Goal: Check status: Check status

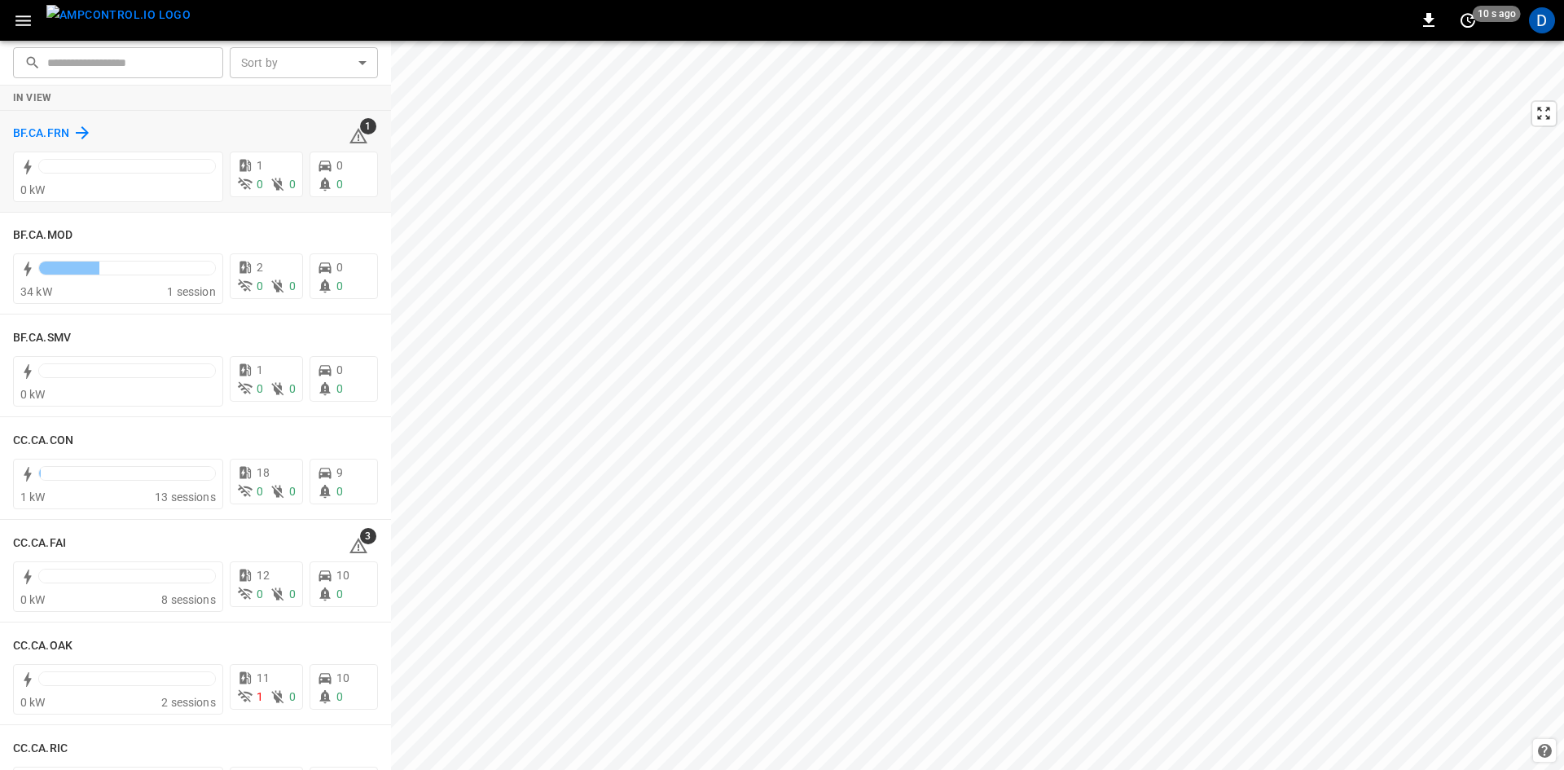
click at [49, 130] on h6 "BF.CA.FRN" at bounding box center [41, 134] width 56 height 18
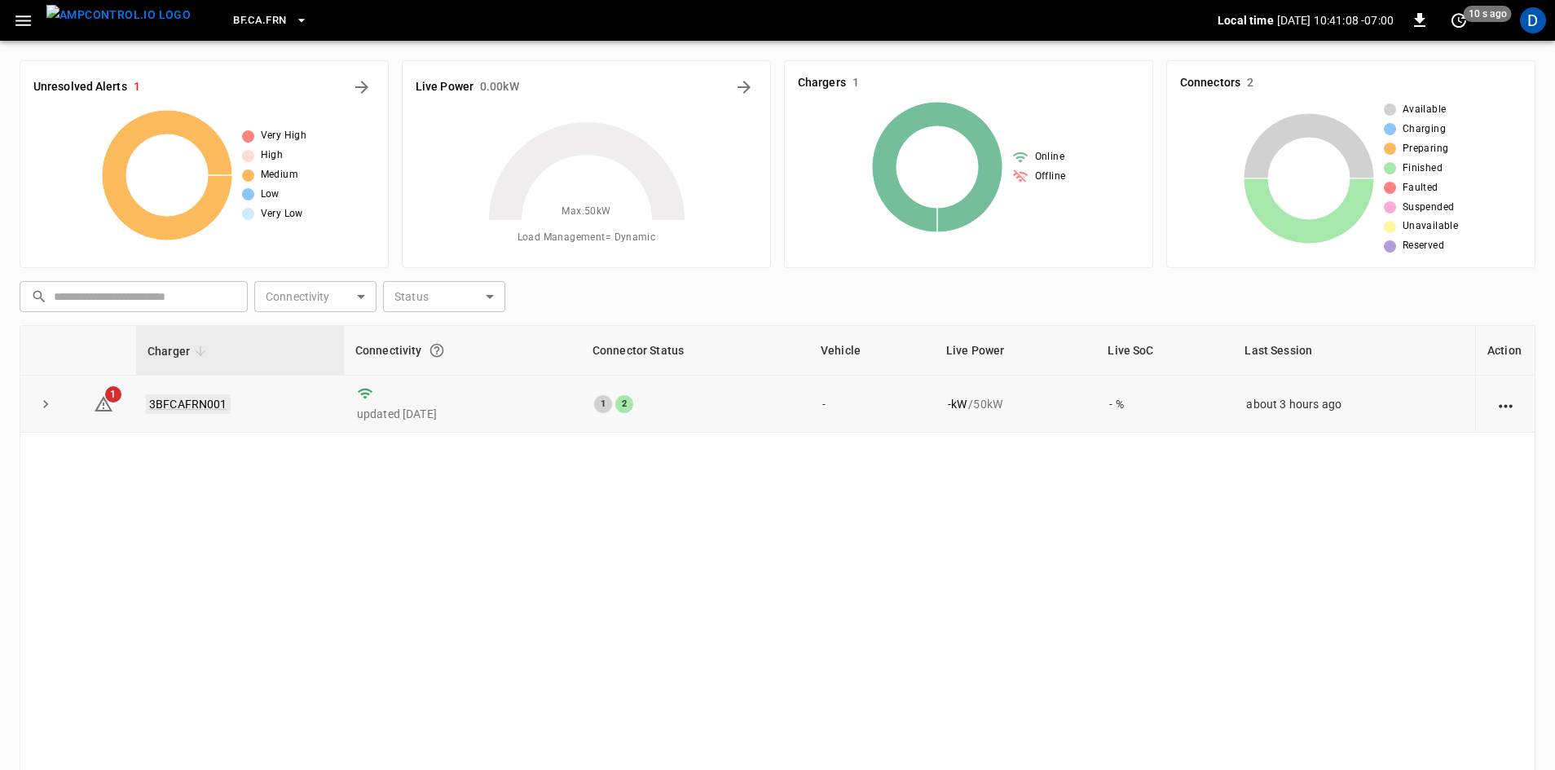
click at [186, 403] on link "3BFCAFRN001" at bounding box center [188, 404] width 85 height 20
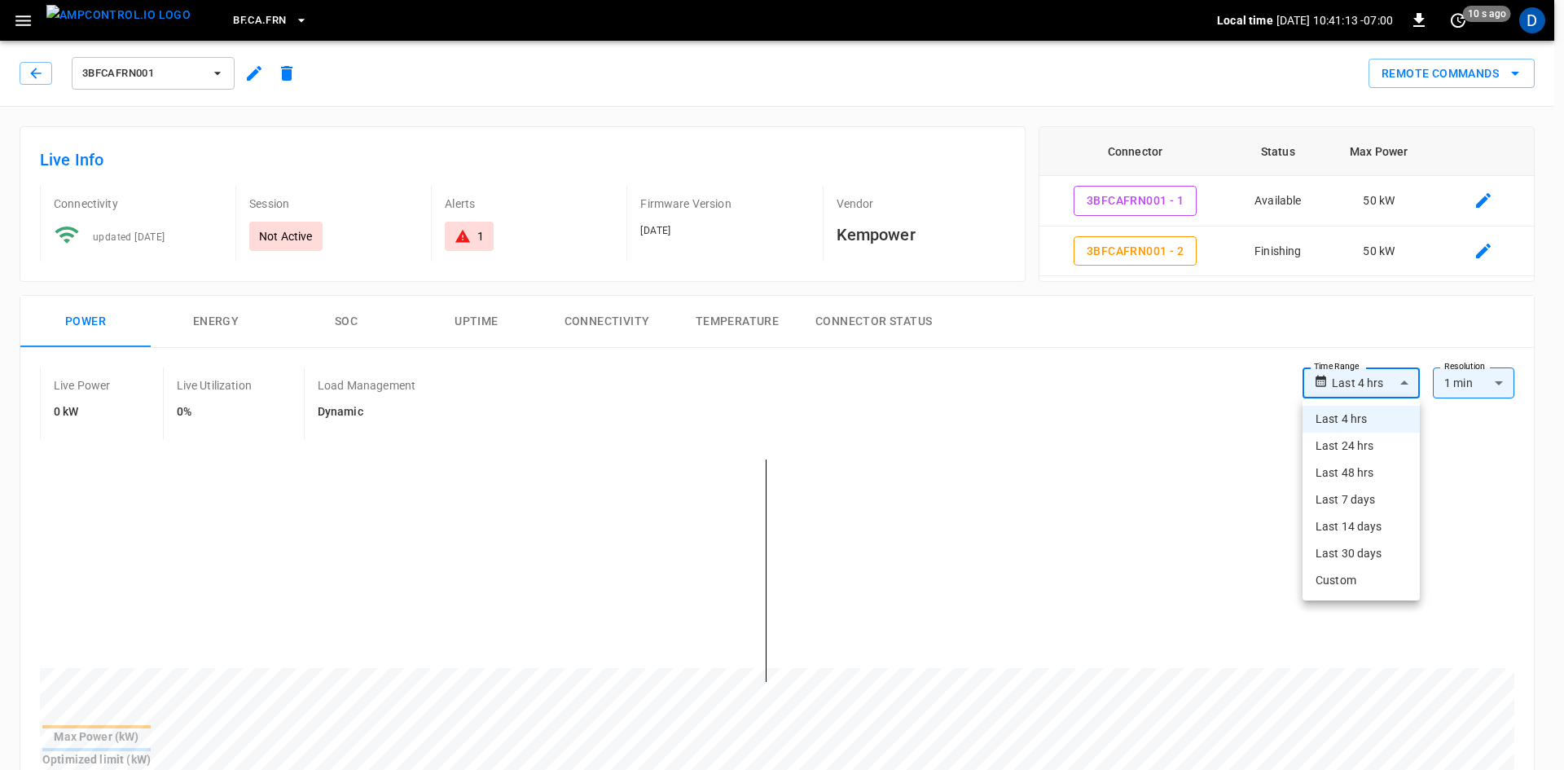
click at [1328, 469] on li "Last 48 hrs" at bounding box center [1361, 473] width 117 height 27
type input "**********"
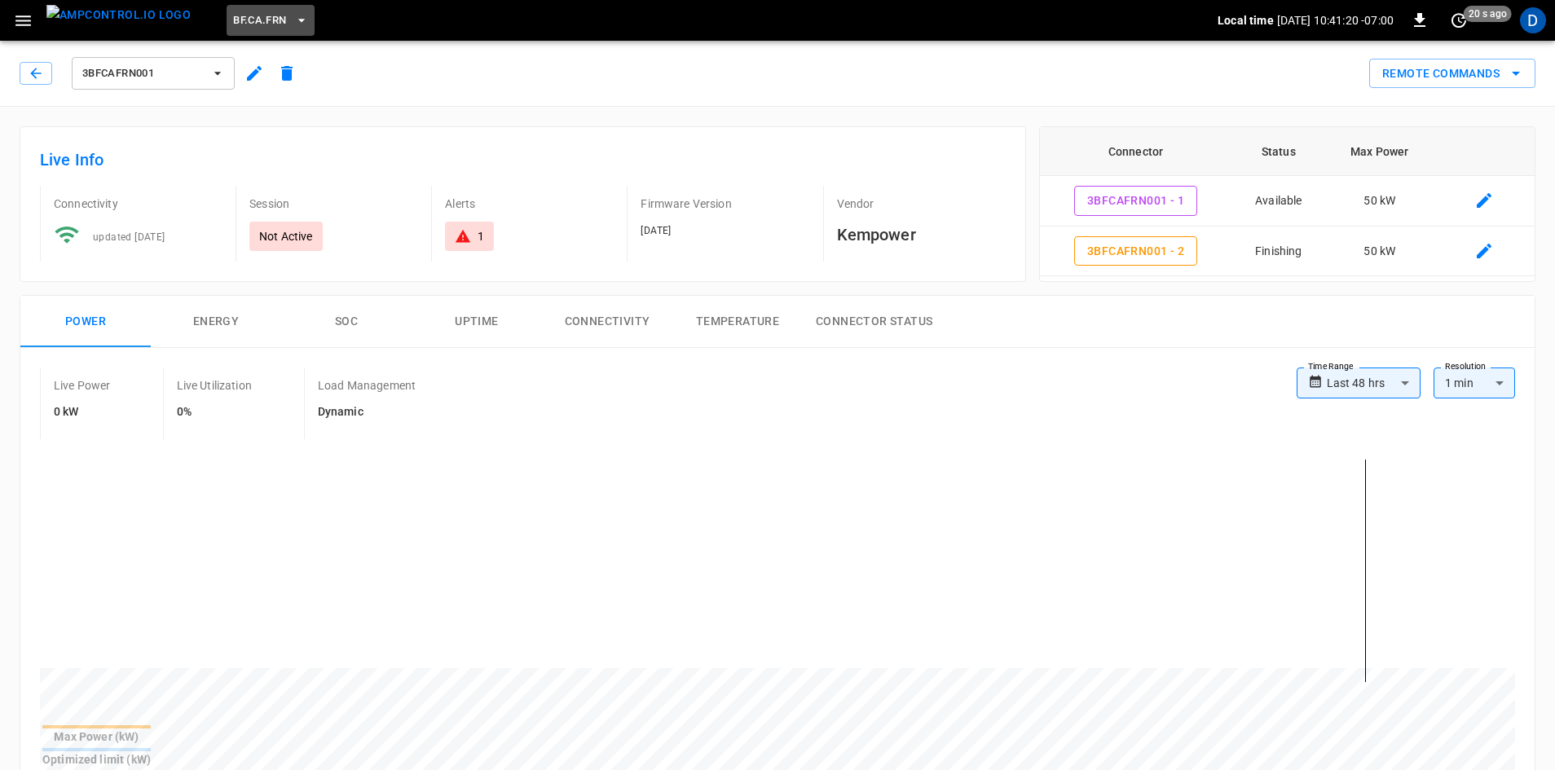
click at [233, 23] on span "BF.CA.FRN" at bounding box center [259, 20] width 53 height 19
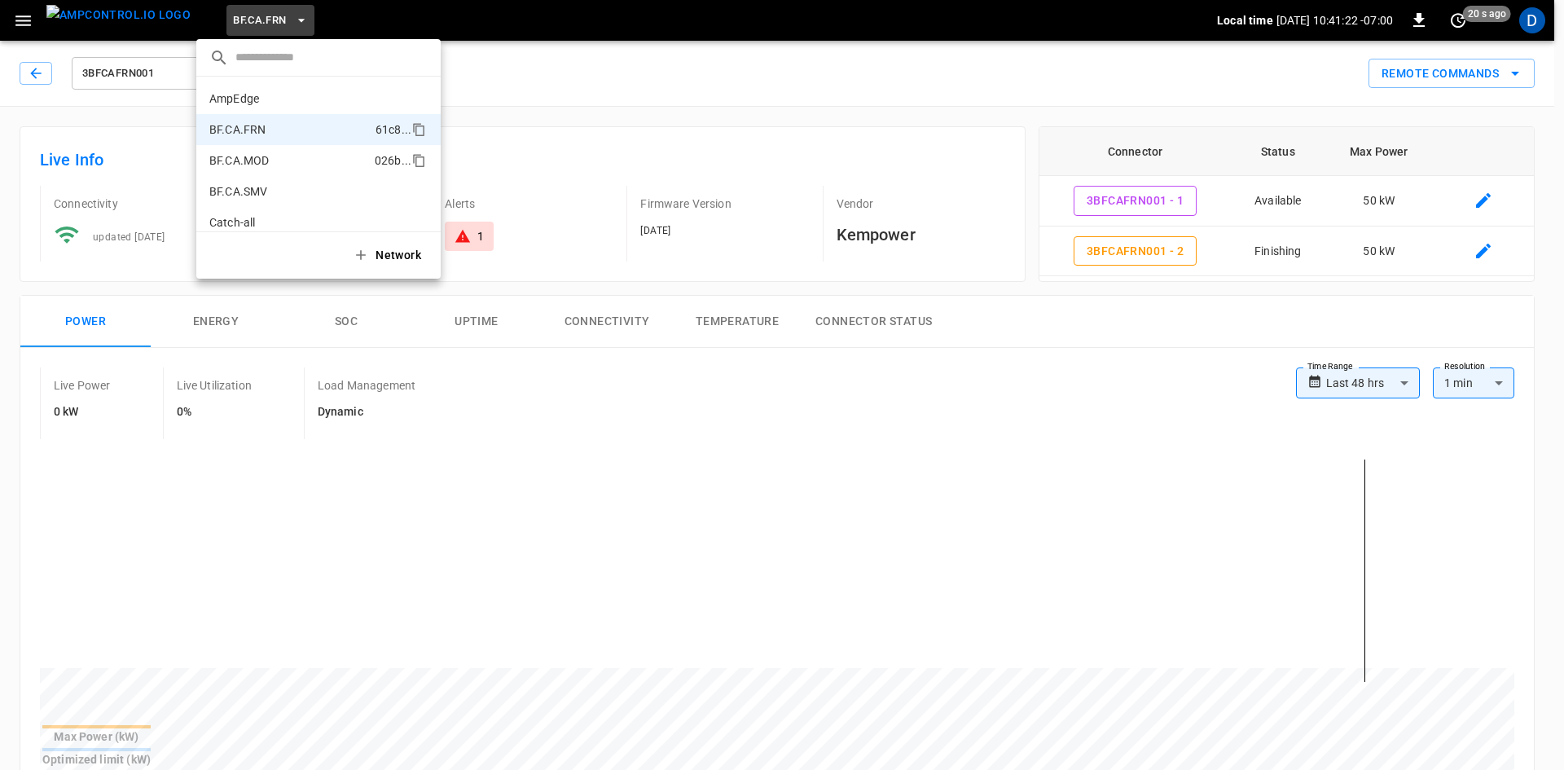
click at [252, 164] on p "BF.CA.MOD" at bounding box center [288, 160] width 159 height 16
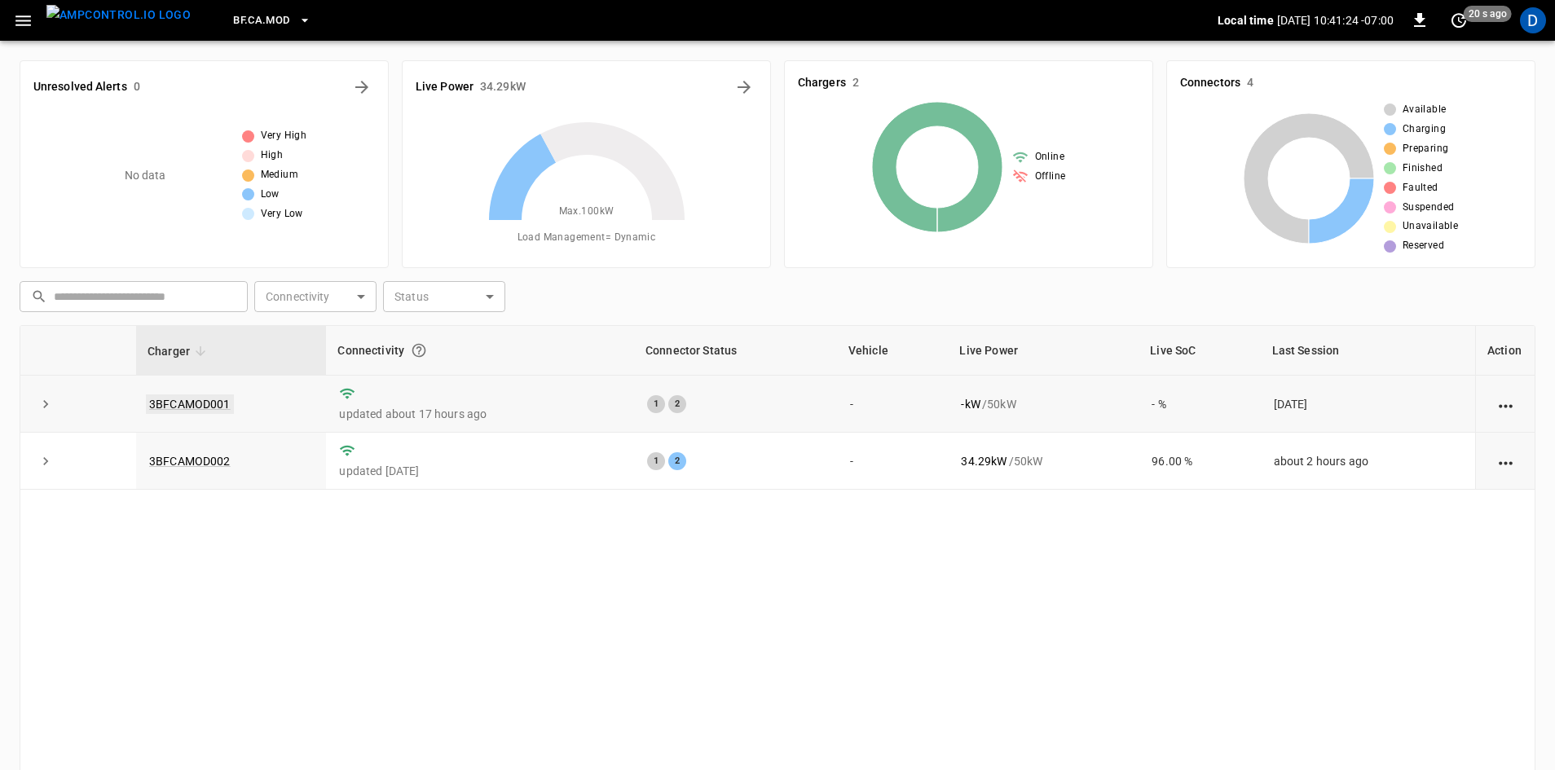
click at [199, 406] on link "3BFCAMOD001" at bounding box center [190, 404] width 88 height 20
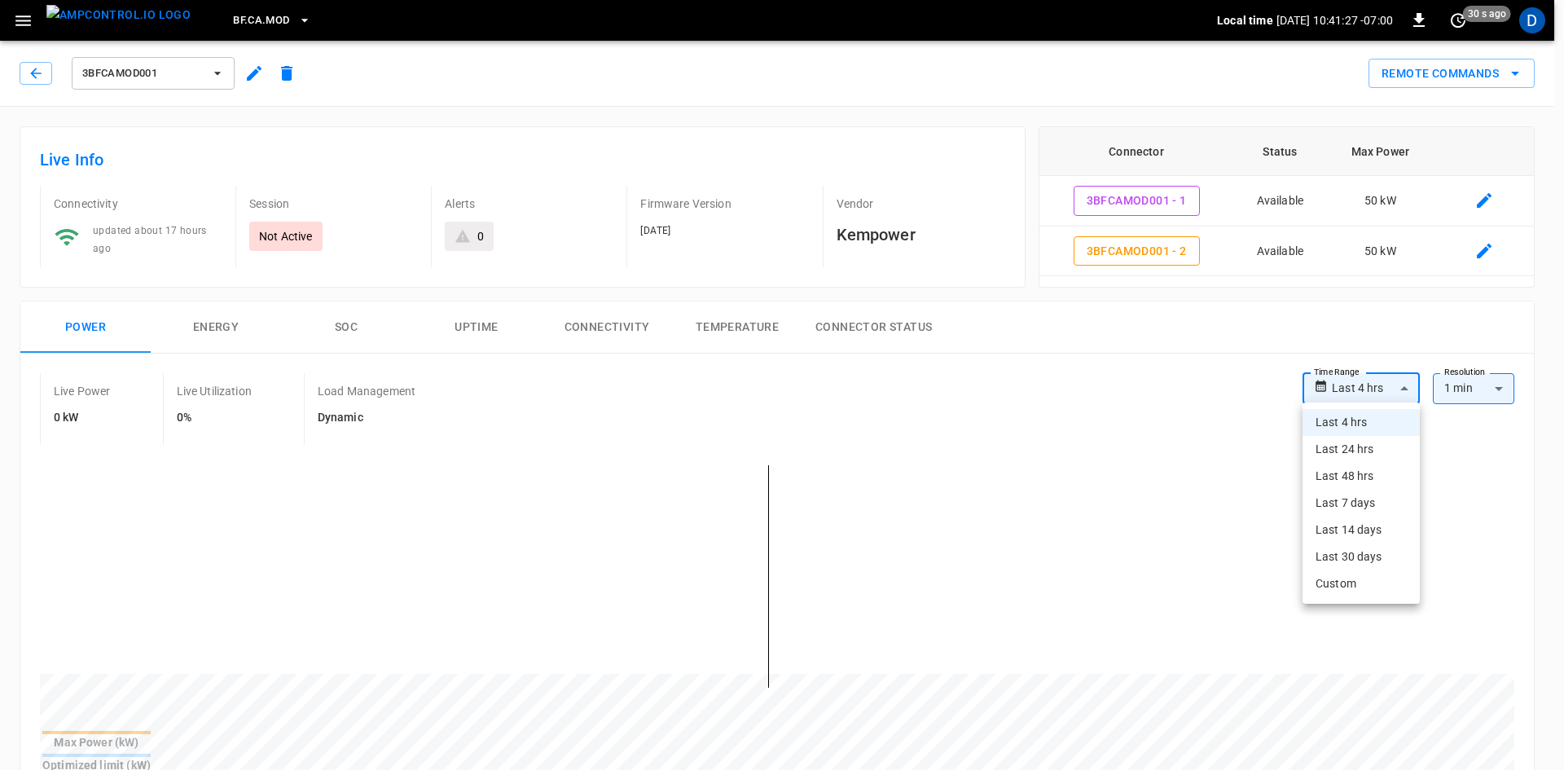
click at [1361, 449] on li "Last 24 hrs" at bounding box center [1361, 449] width 117 height 27
type input "**********"
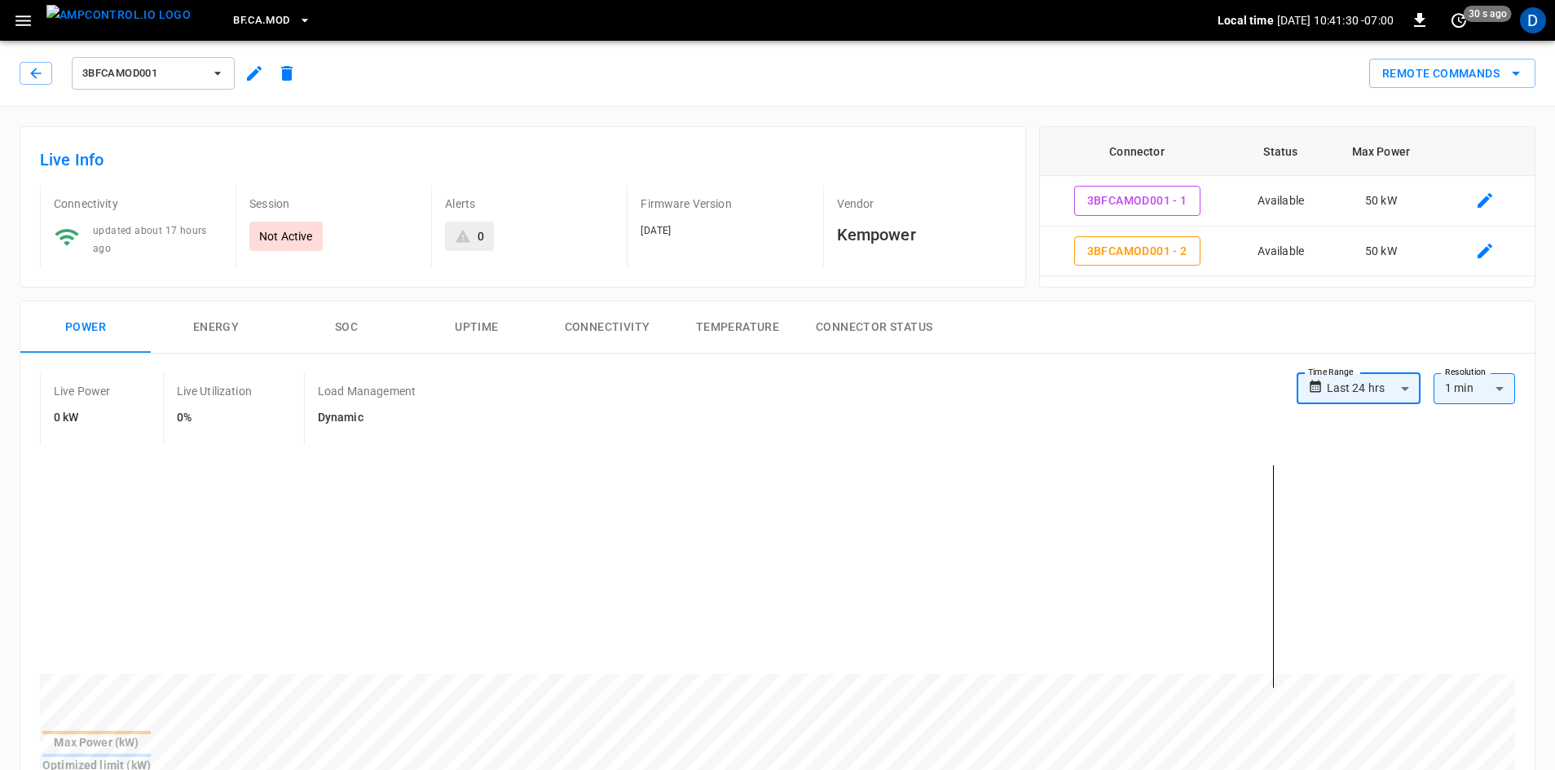
click at [178, 77] on span "3BFCAMOD001" at bounding box center [142, 73] width 121 height 19
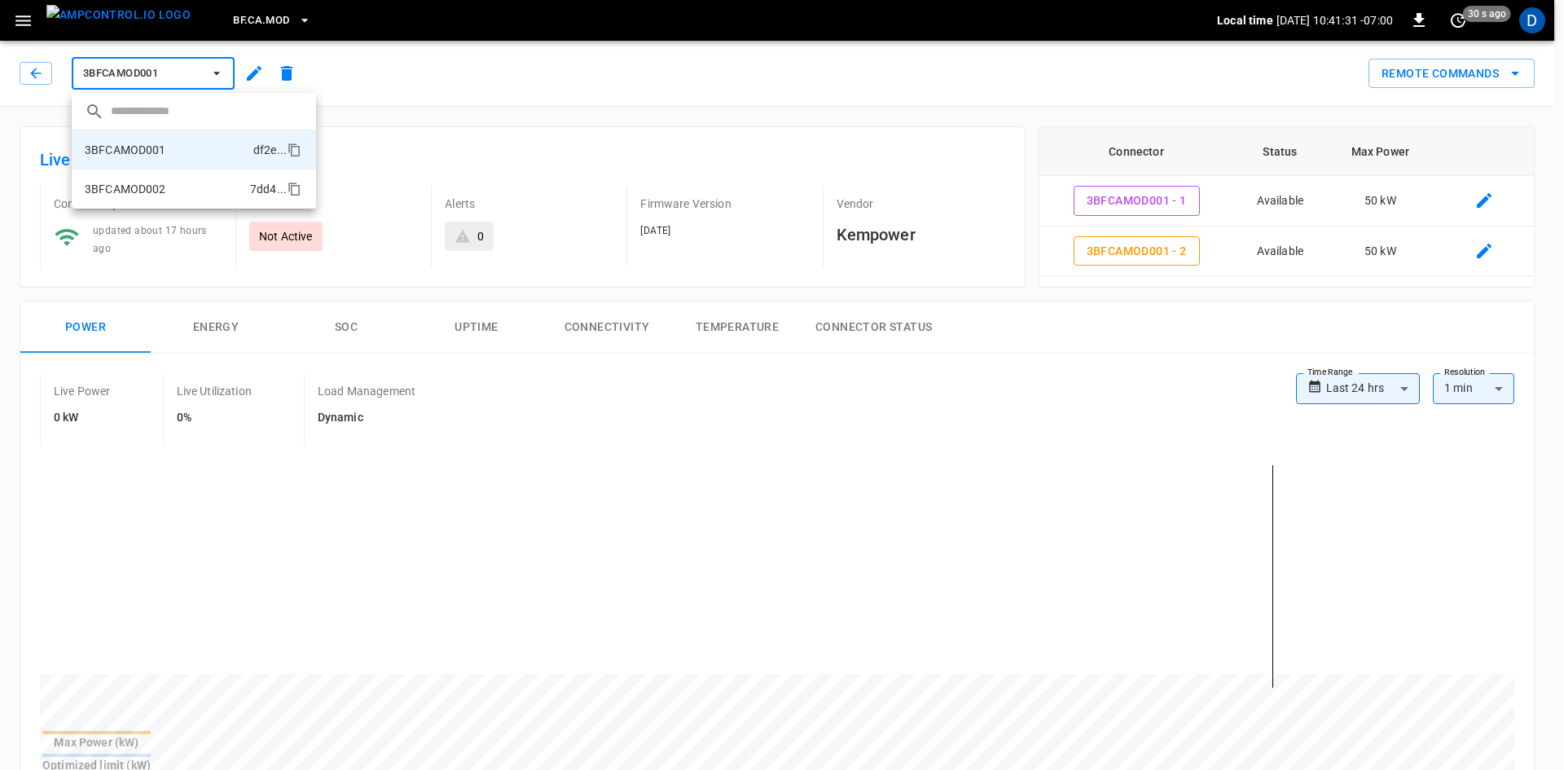
click at [180, 183] on li "3BFCAMOD002 7dd4 ..." at bounding box center [194, 188] width 244 height 39
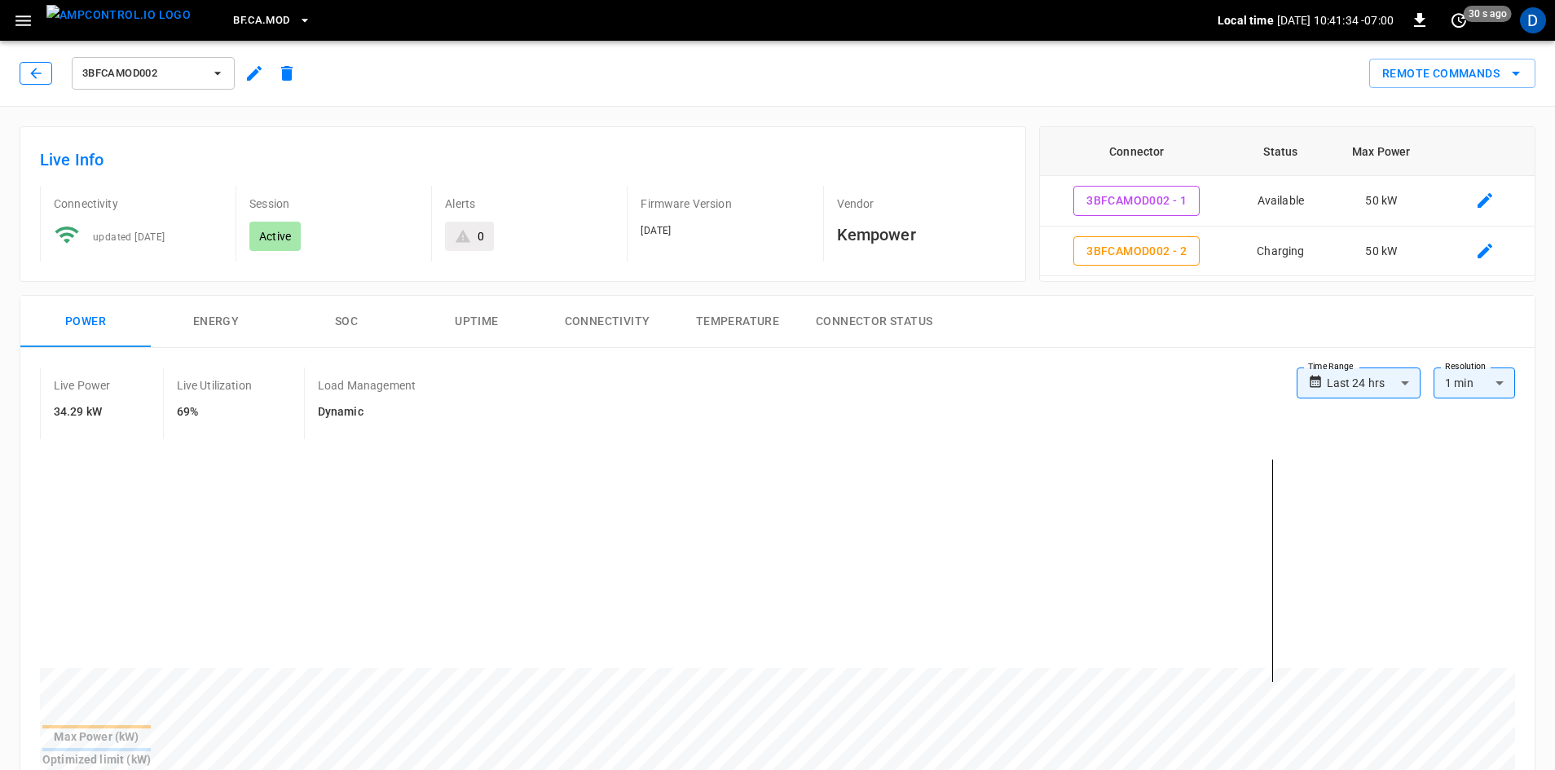
click at [41, 75] on icon "button" at bounding box center [36, 73] width 16 height 16
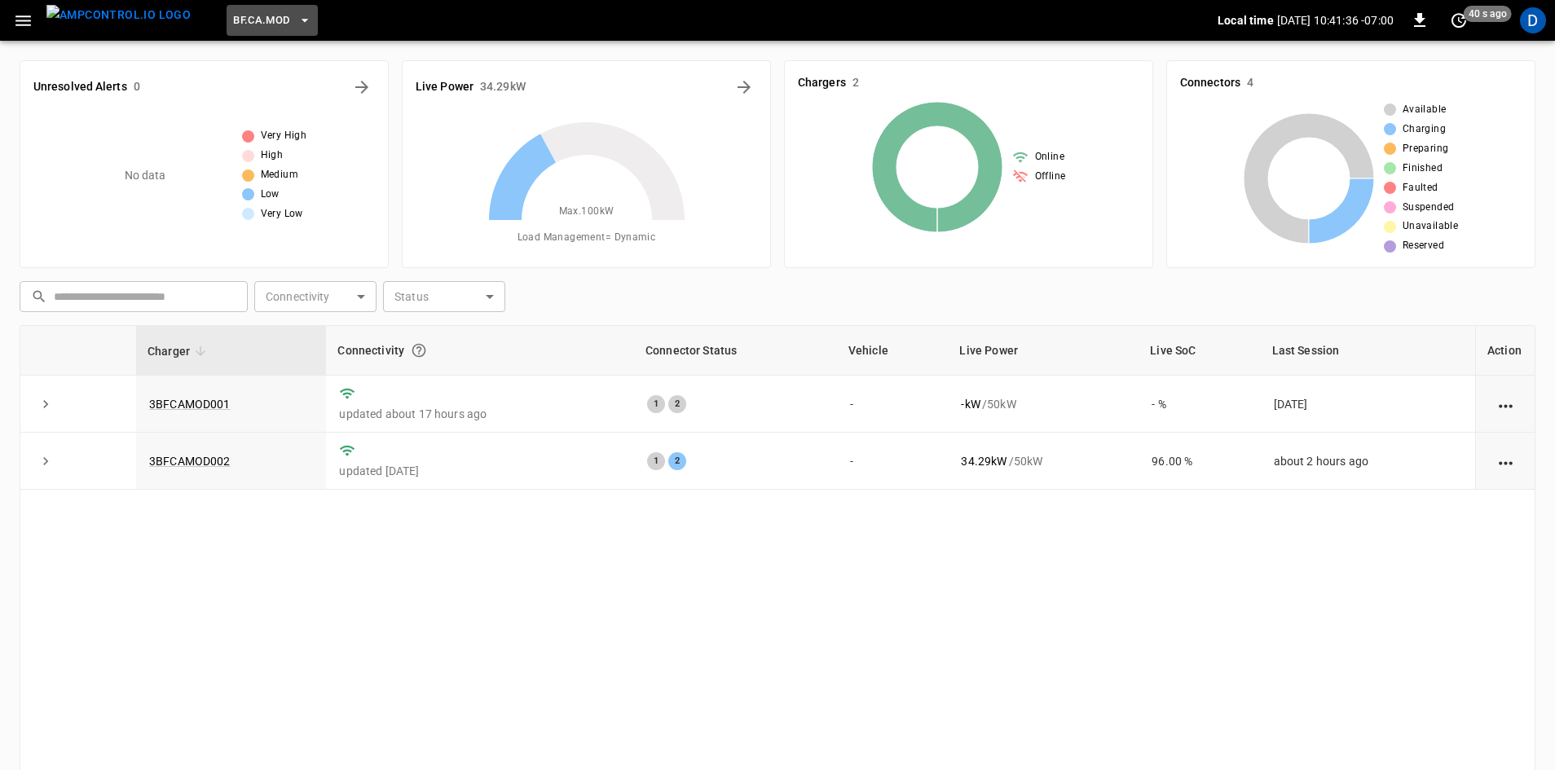
click at [233, 18] on span "BF.CA.MOD" at bounding box center [261, 20] width 56 height 19
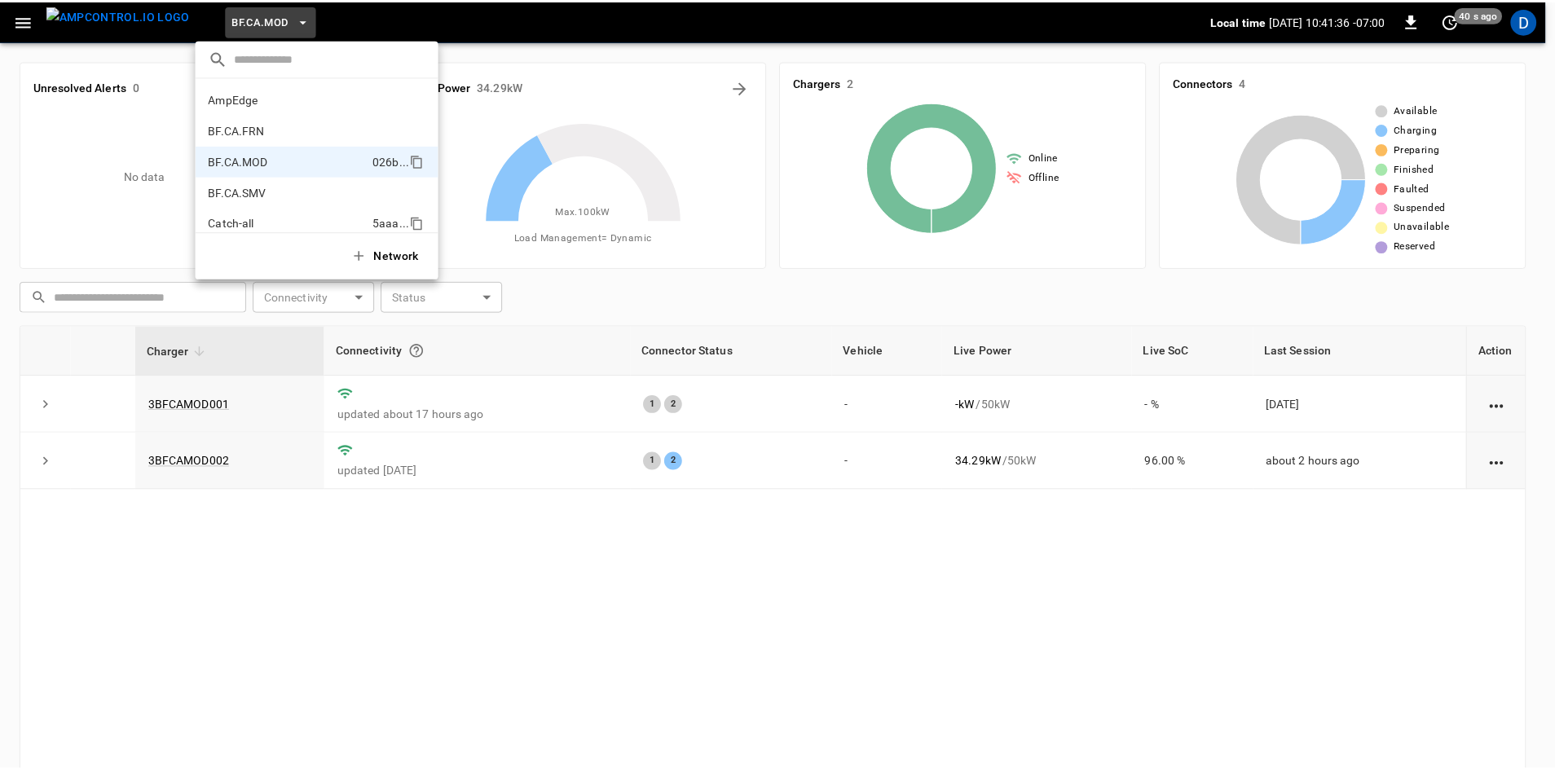
scroll to position [57, 0]
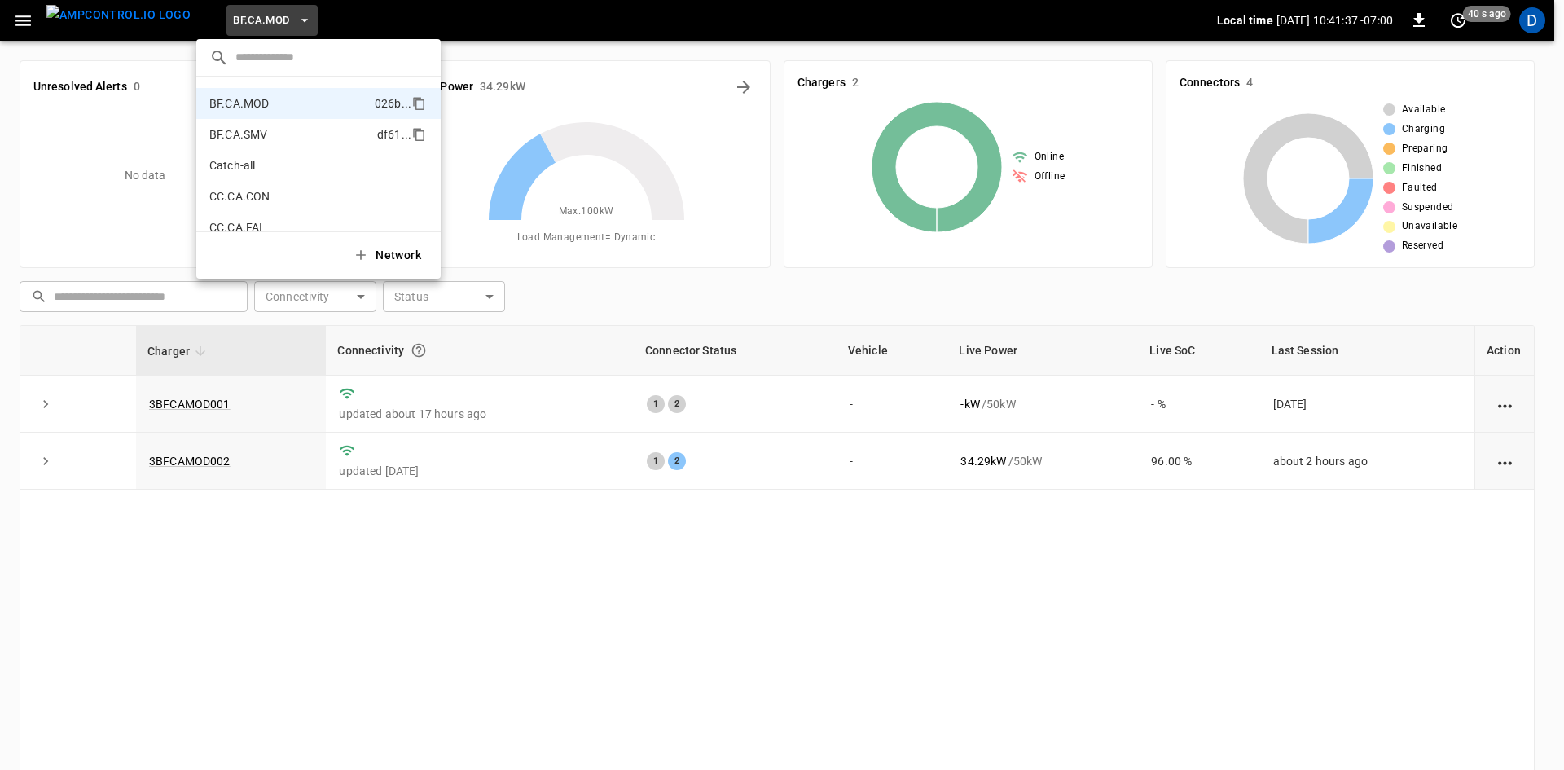
click at [251, 127] on p "BF.CA.SMV" at bounding box center [289, 134] width 161 height 16
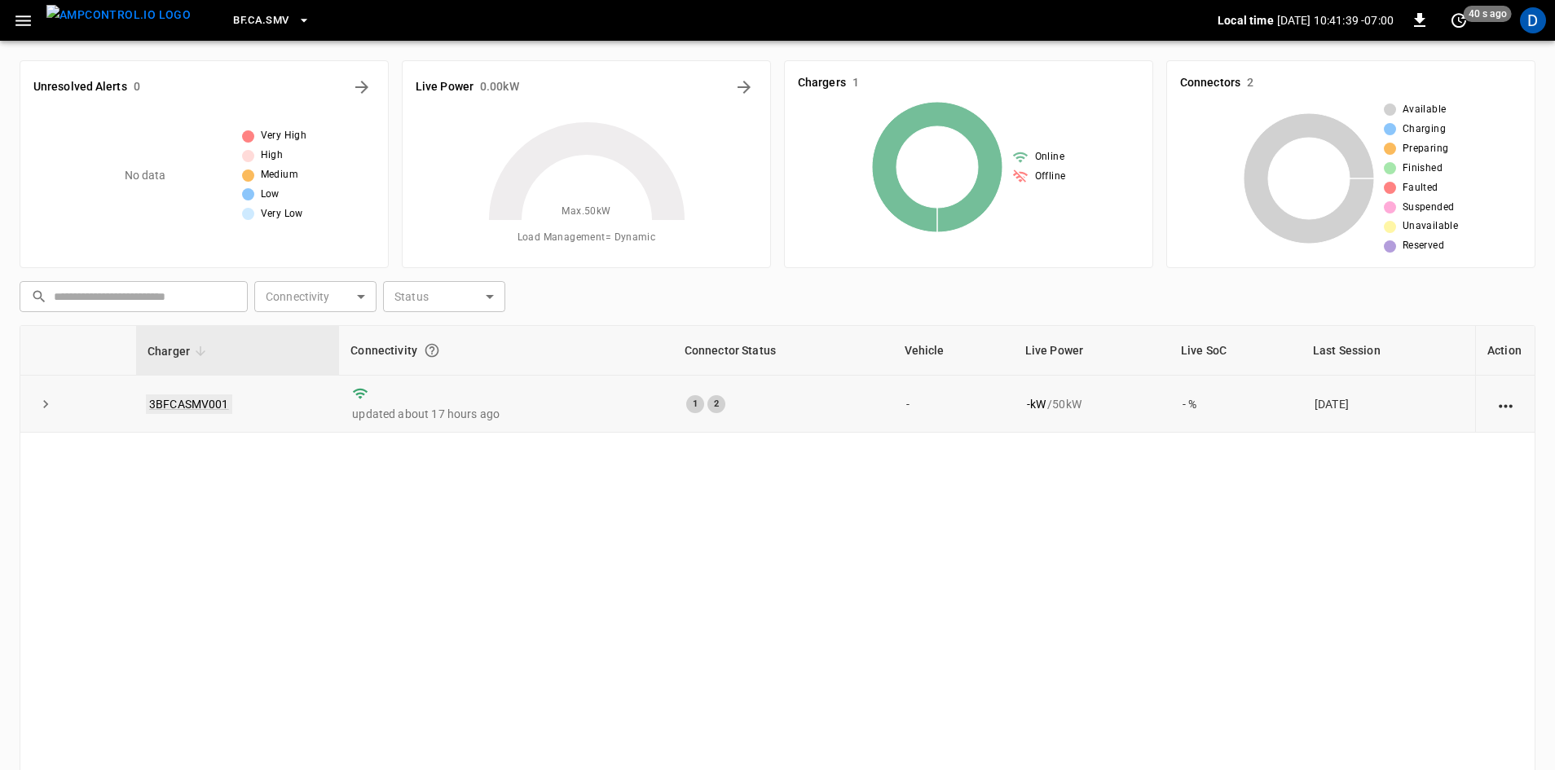
click at [194, 409] on link "3BFCASMV001" at bounding box center [189, 404] width 86 height 20
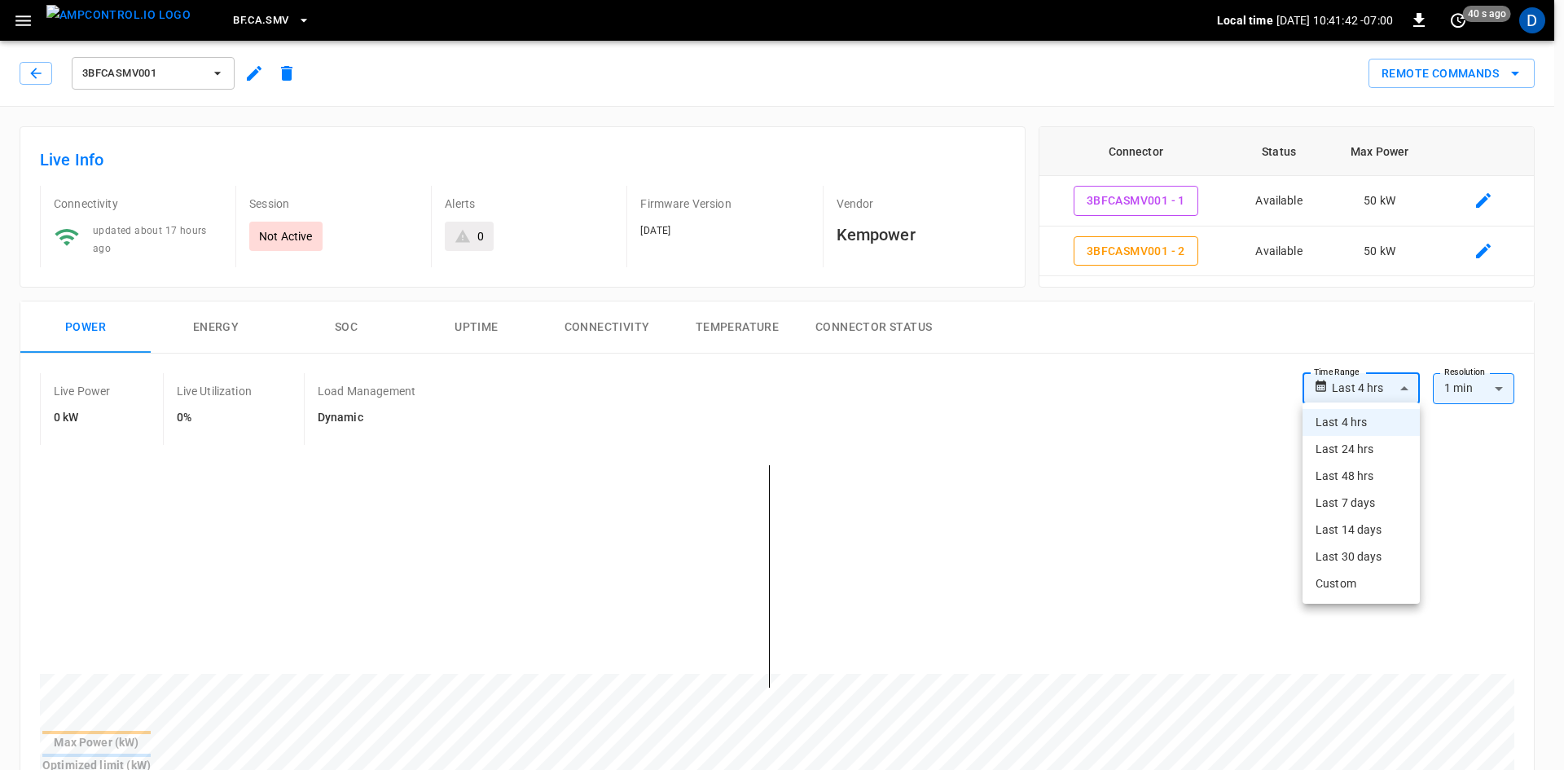
click at [1348, 479] on li "Last 48 hrs" at bounding box center [1361, 476] width 117 height 27
type input "**********"
